Goal: Use online tool/utility: Use online tool/utility

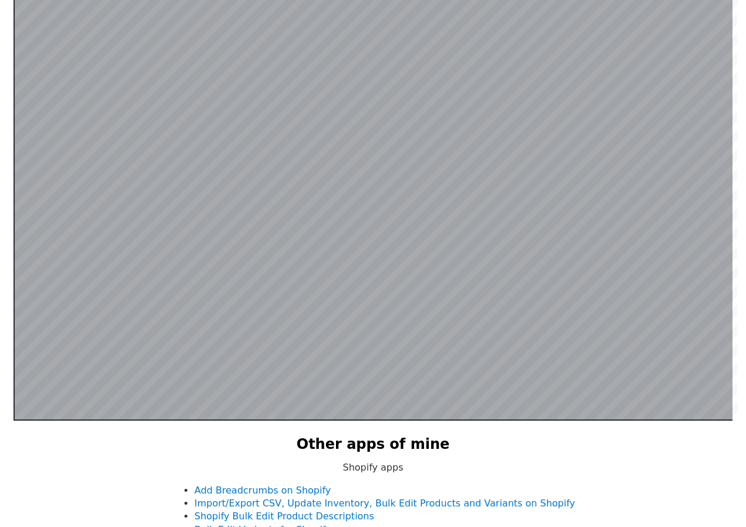
scroll to position [228, 0]
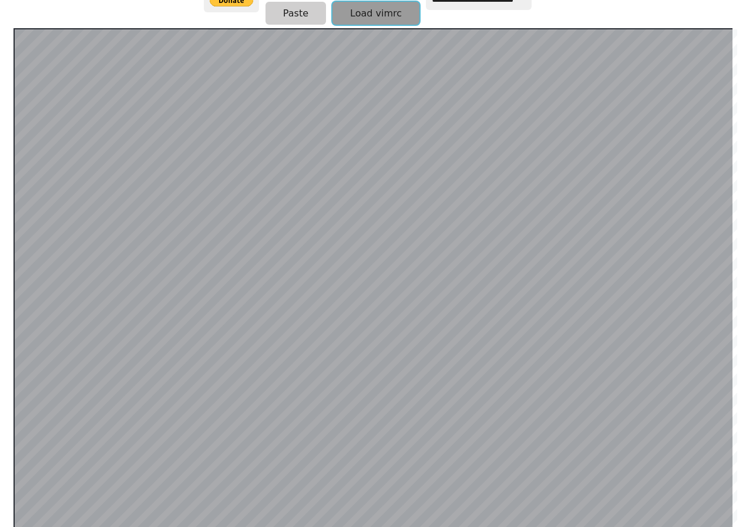
click at [372, 9] on button "Load vimrc" at bounding box center [375, 13] width 87 height 23
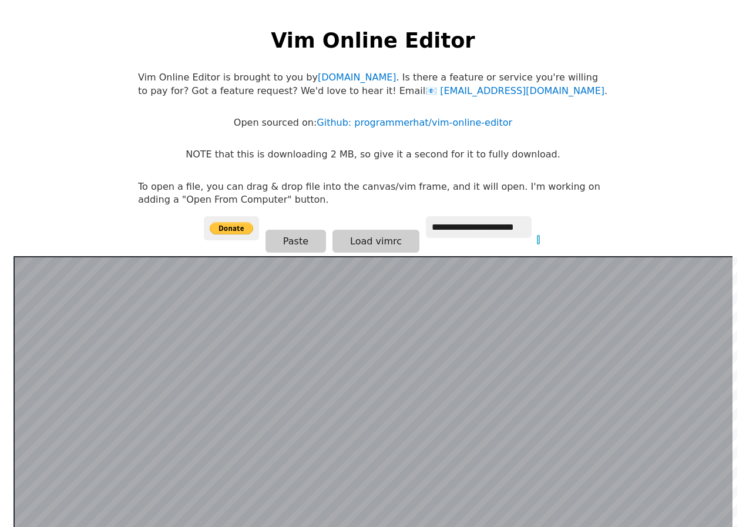
scroll to position [228, 0]
